Goal: Find specific page/section: Find specific page/section

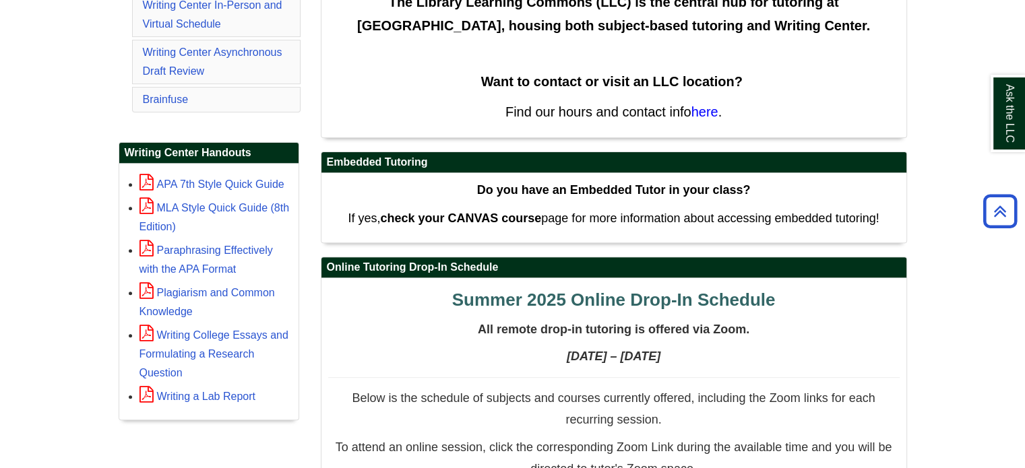
scroll to position [482, 0]
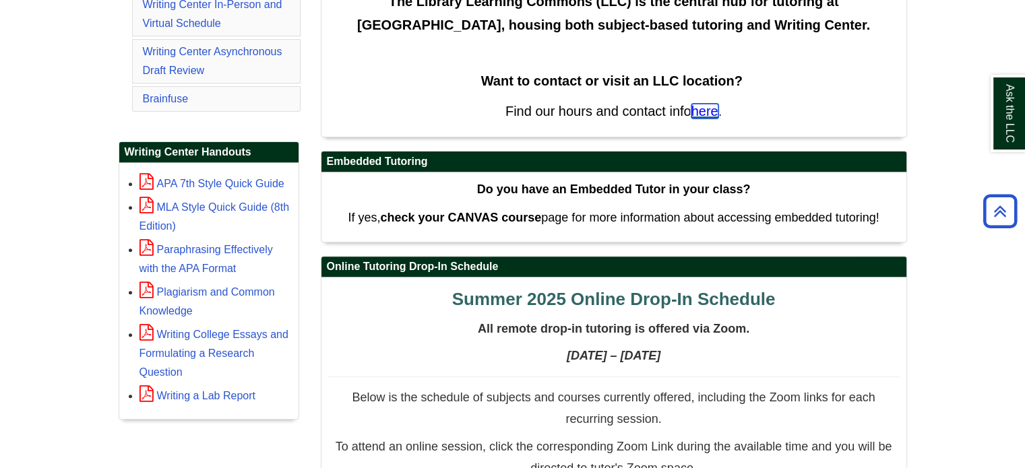
click at [715, 111] on span "here" at bounding box center [704, 111] width 27 height 15
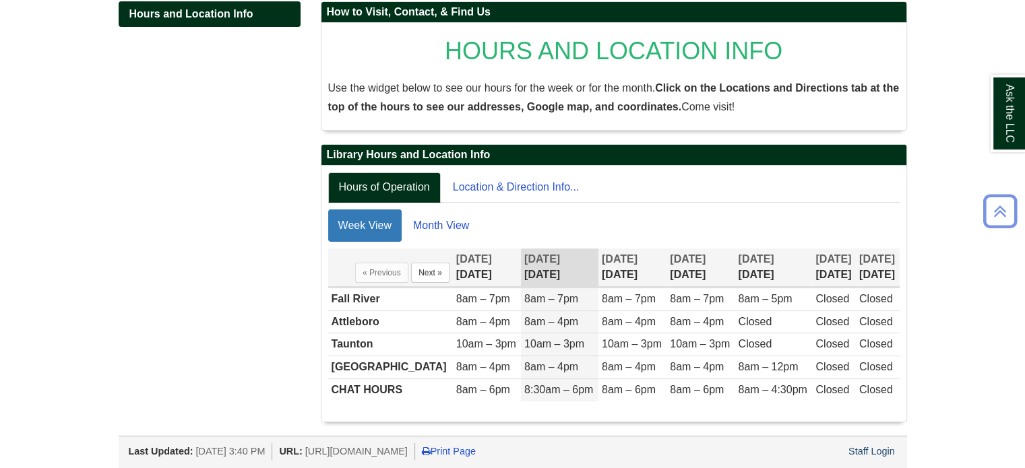
scroll to position [209, 0]
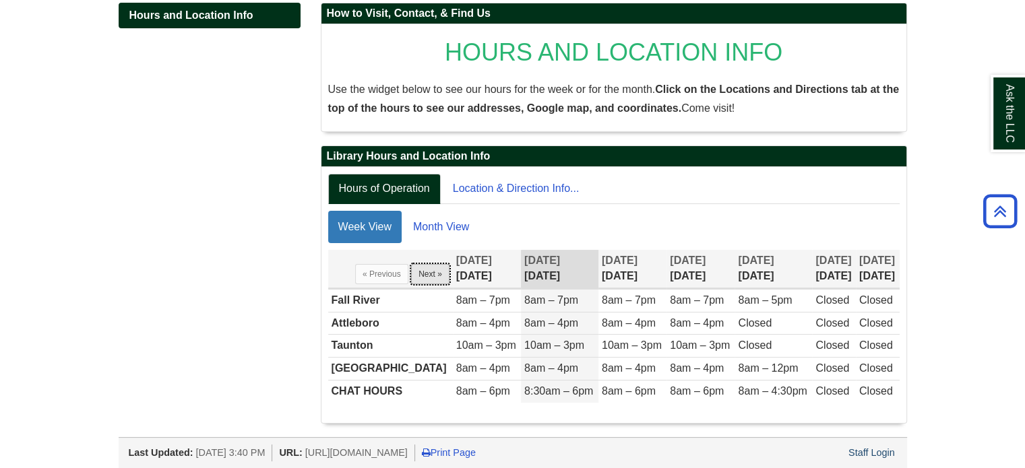
click at [420, 270] on button "Next »" at bounding box center [430, 274] width 38 height 20
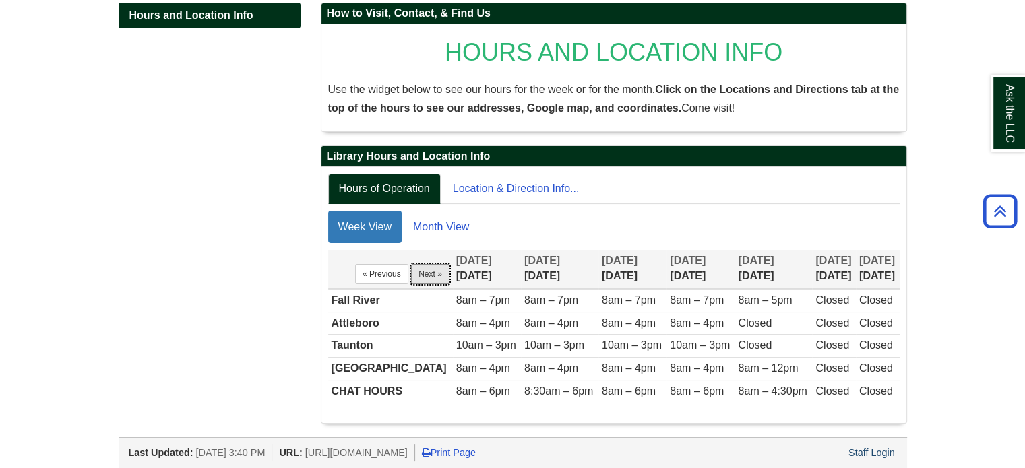
click at [420, 270] on button "Next »" at bounding box center [430, 274] width 38 height 20
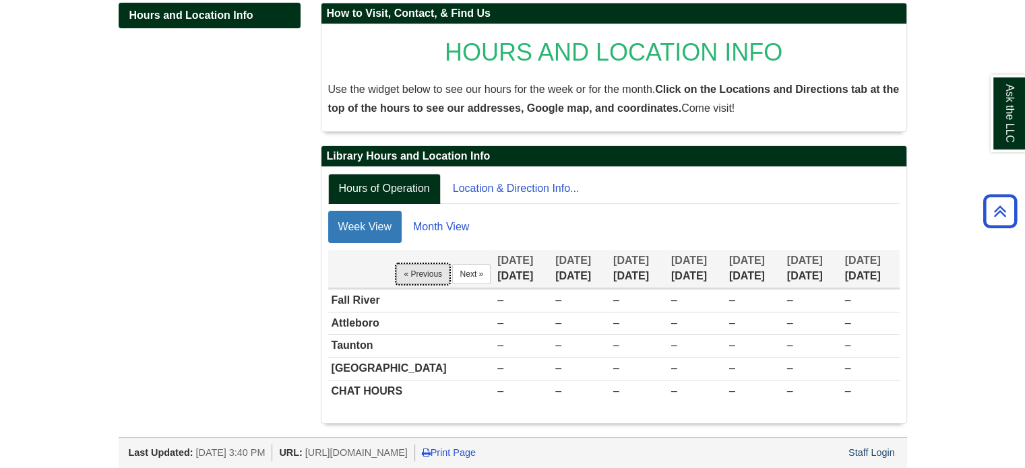
click at [396, 272] on button "« Previous" at bounding box center [422, 274] width 53 height 20
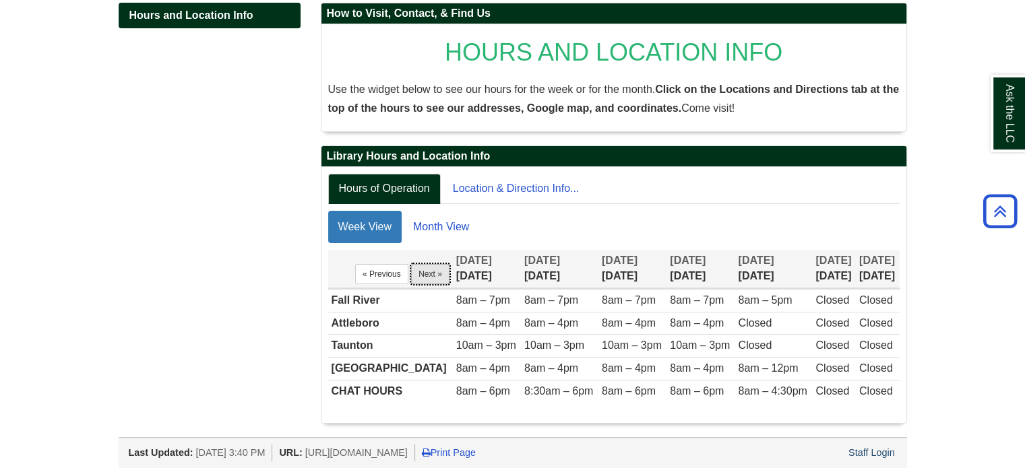
click at [414, 272] on button "Next »" at bounding box center [430, 274] width 38 height 20
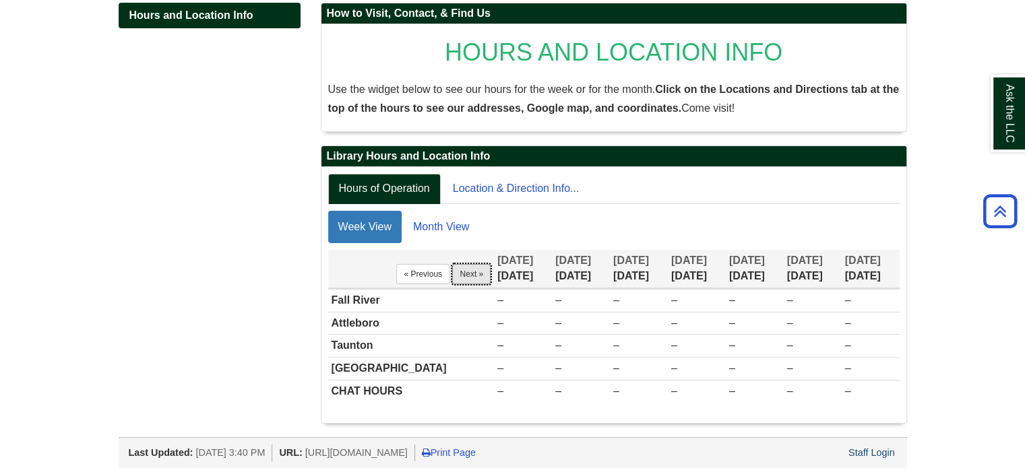
click at [452, 272] on button "Next »" at bounding box center [471, 274] width 38 height 20
